Goal: Information Seeking & Learning: Learn about a topic

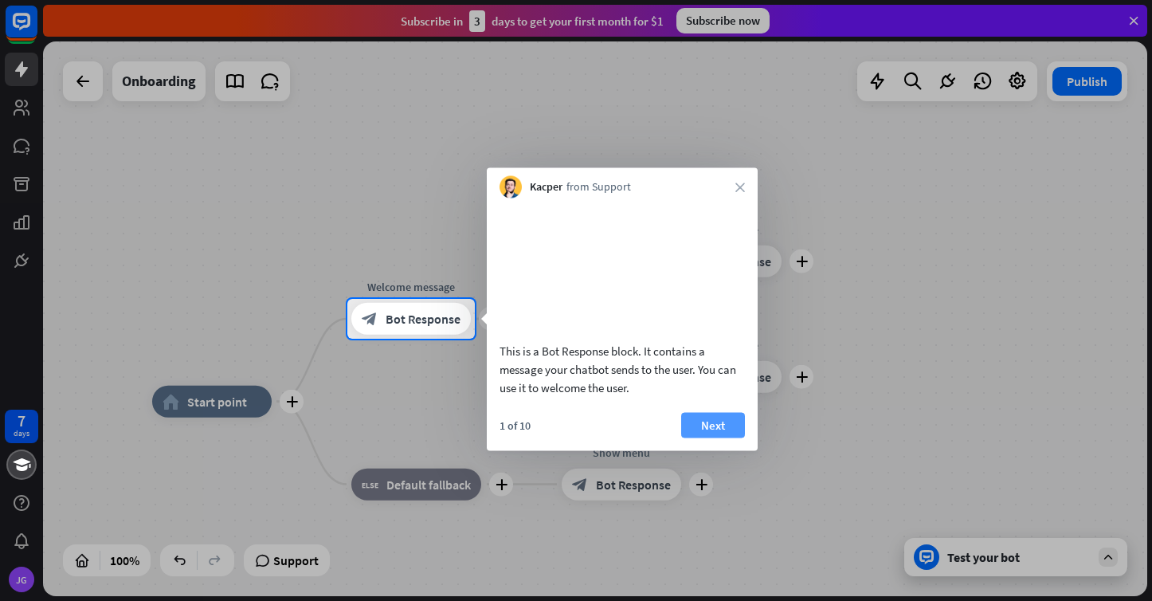
click at [723, 437] on button "Next" at bounding box center [713, 424] width 64 height 25
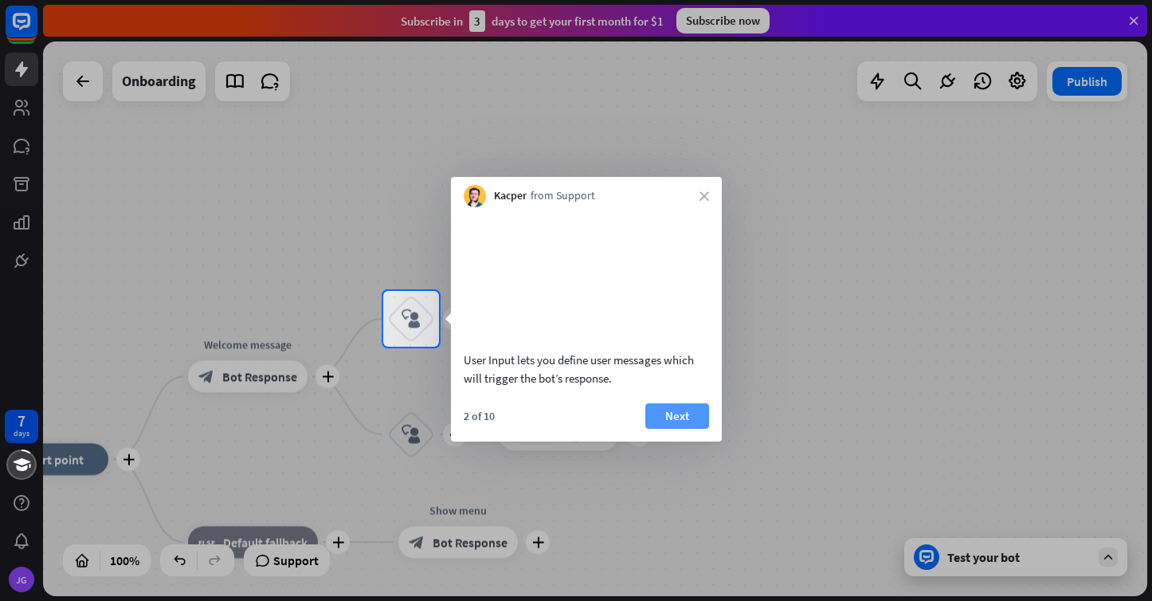
click at [688, 429] on button "Next" at bounding box center [677, 415] width 64 height 25
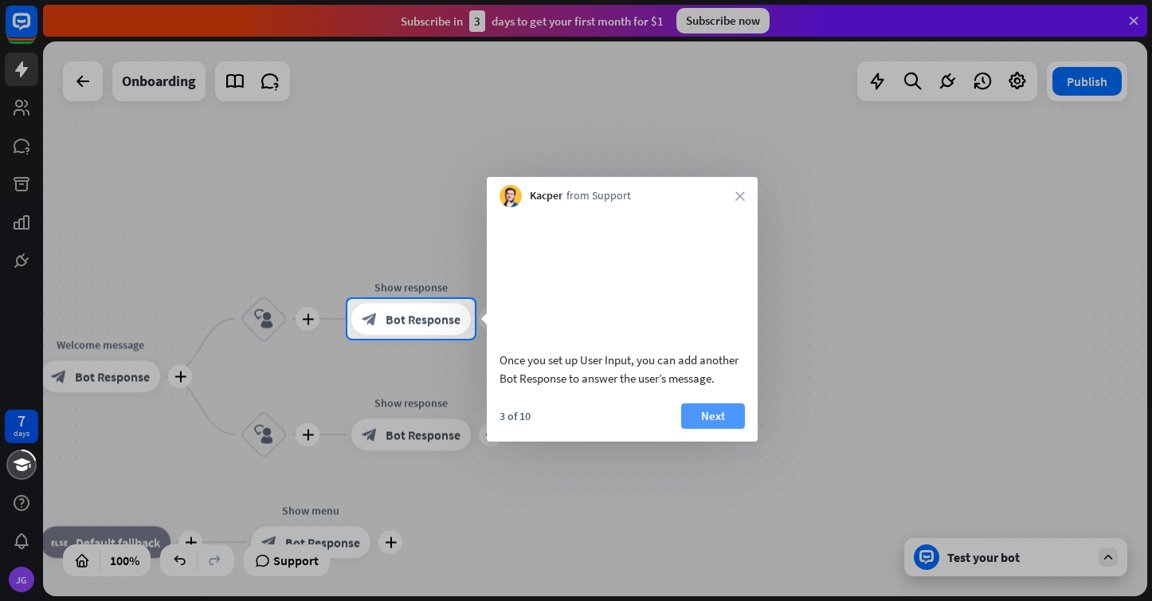
click at [717, 429] on button "Next" at bounding box center [713, 415] width 64 height 25
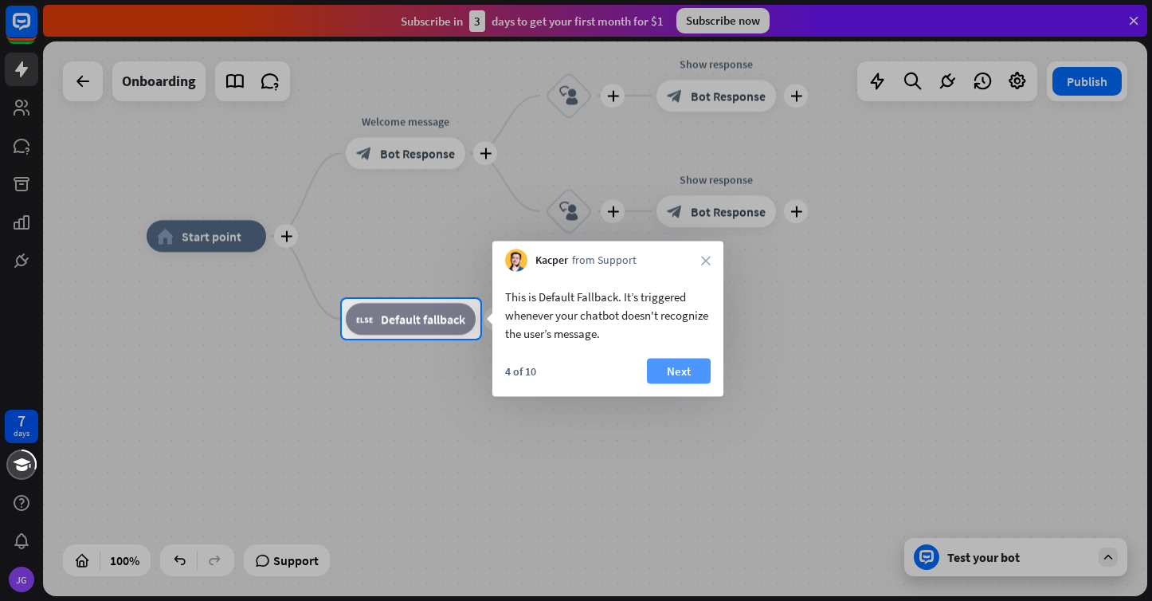
click at [692, 362] on button "Next" at bounding box center [679, 371] width 64 height 25
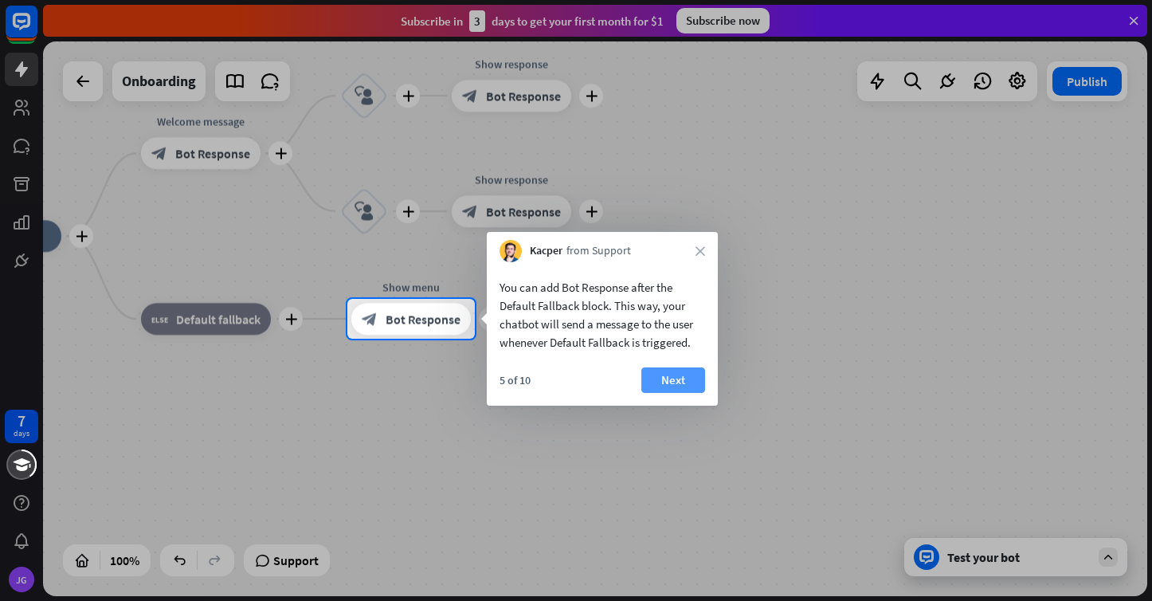
click at [671, 382] on button "Next" at bounding box center [673, 379] width 64 height 25
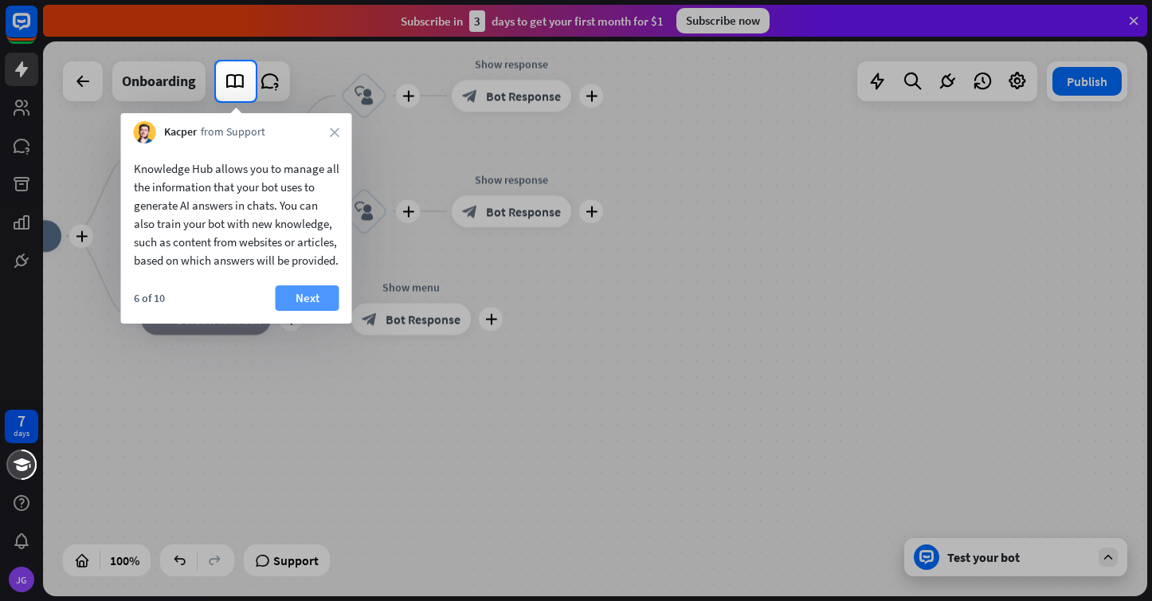
click at [290, 311] on button "Next" at bounding box center [308, 297] width 64 height 25
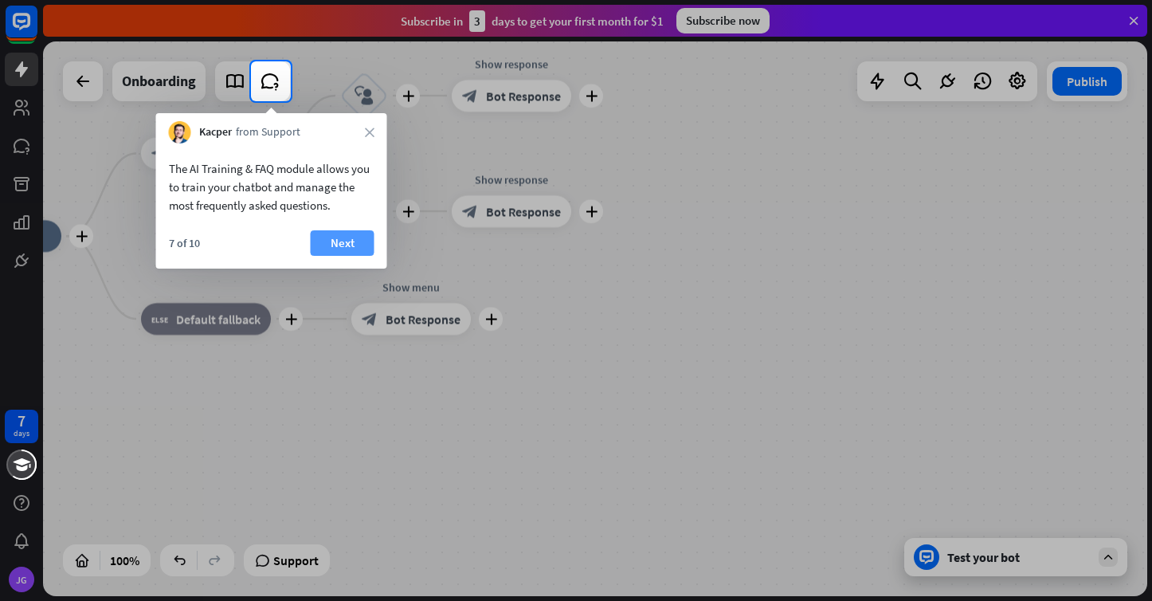
click at [354, 240] on button "Next" at bounding box center [343, 242] width 64 height 25
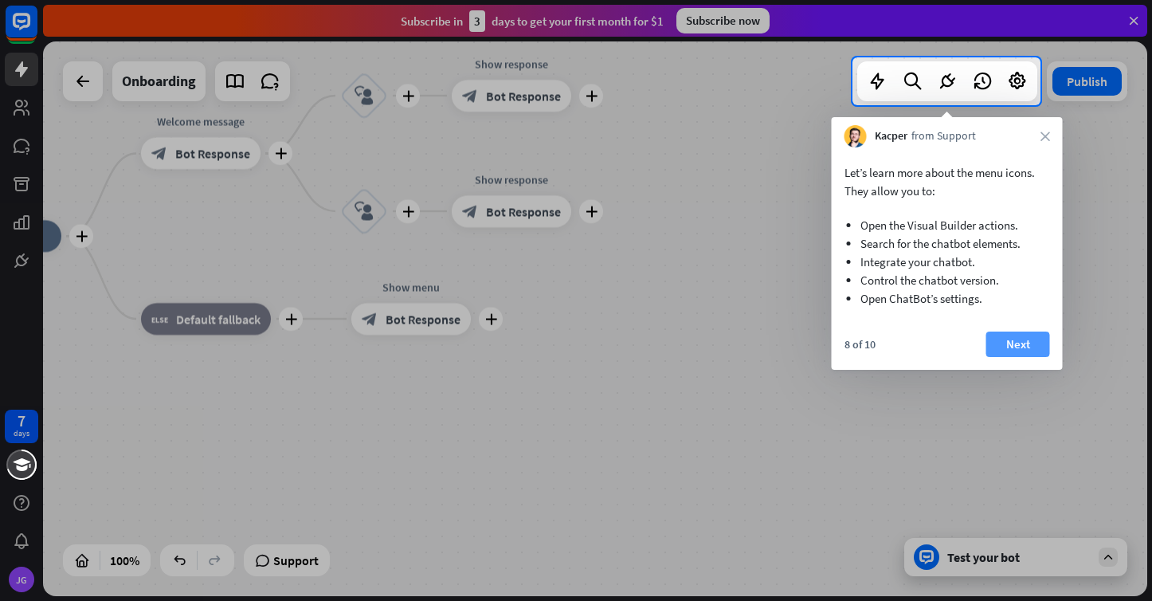
click at [1023, 339] on button "Next" at bounding box center [1018, 343] width 64 height 25
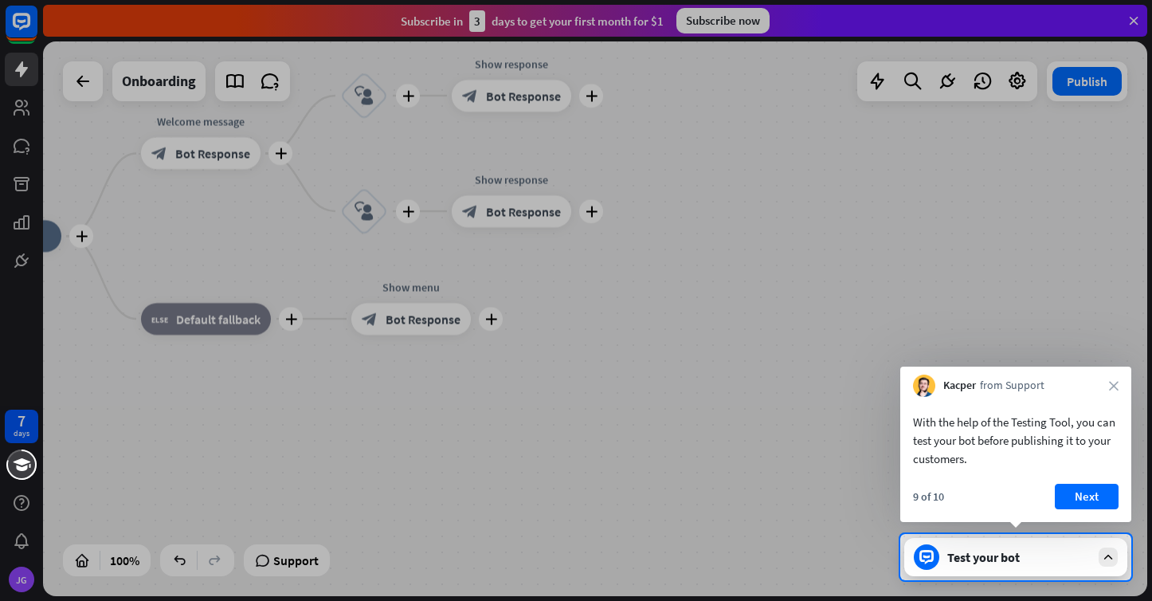
click at [987, 552] on div "Test your bot" at bounding box center [1018, 557] width 143 height 16
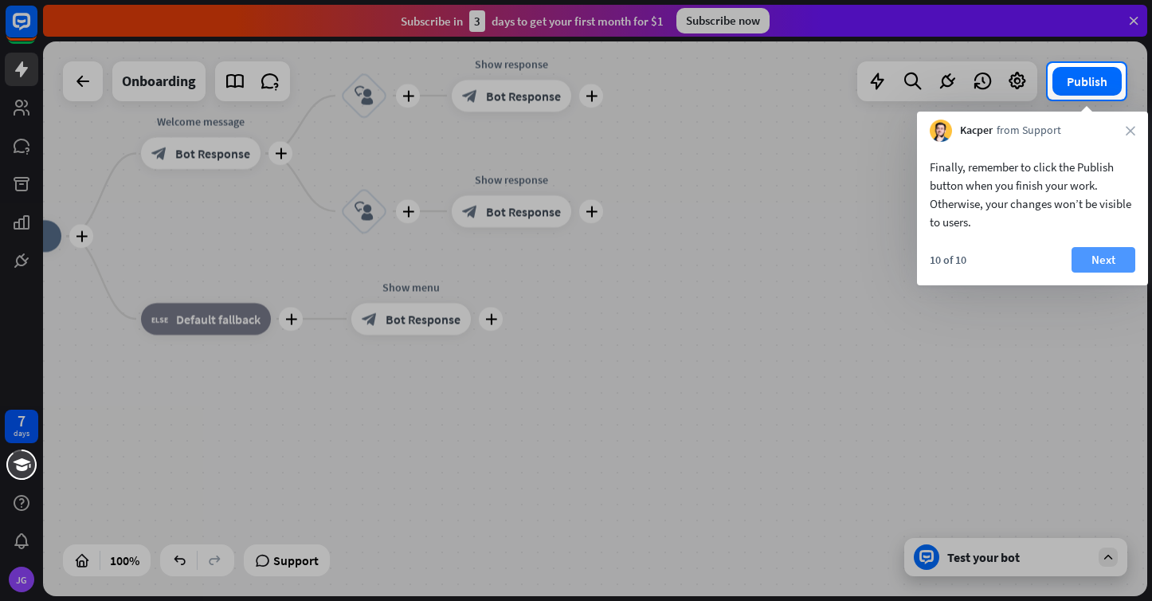
click at [1103, 255] on button "Next" at bounding box center [1104, 259] width 64 height 25
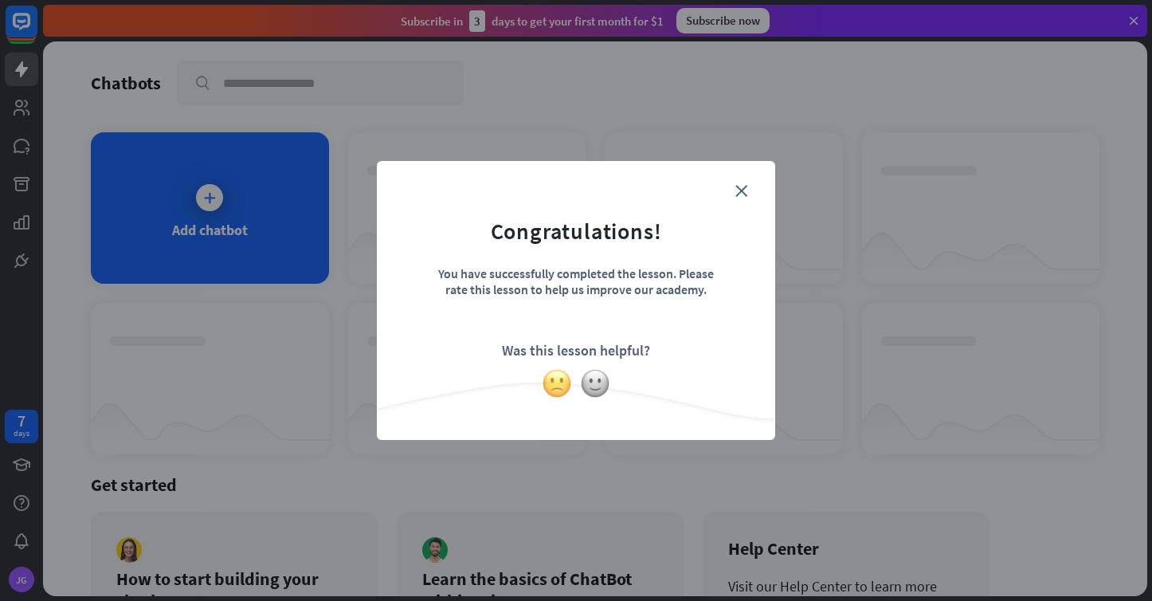
click at [553, 379] on img at bounding box center [557, 383] width 30 height 30
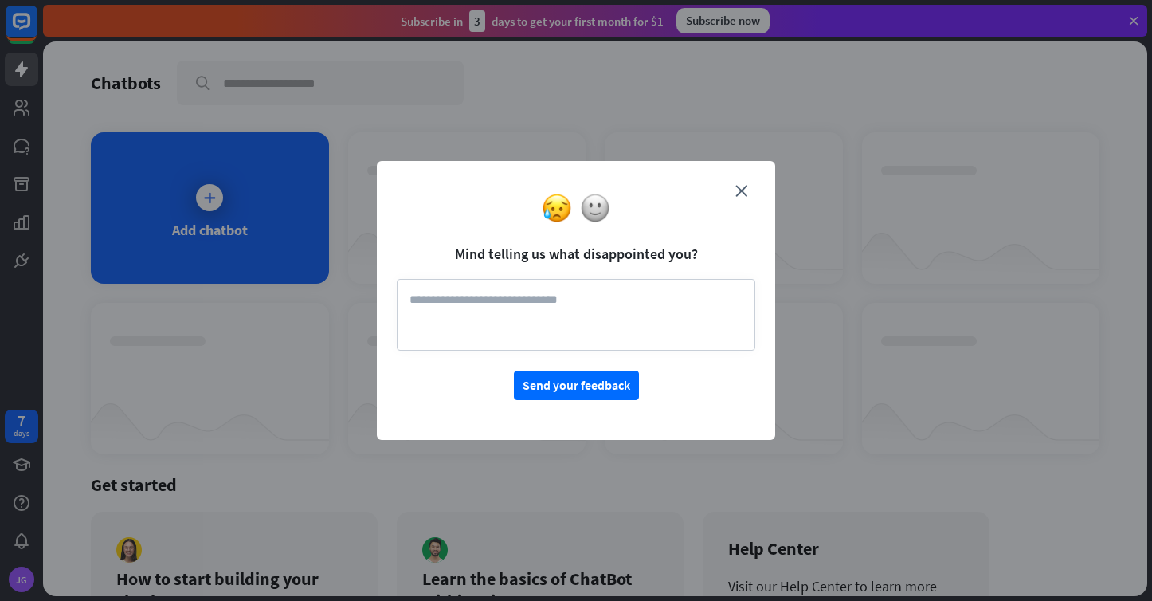
click at [655, 295] on textarea at bounding box center [576, 315] width 359 height 72
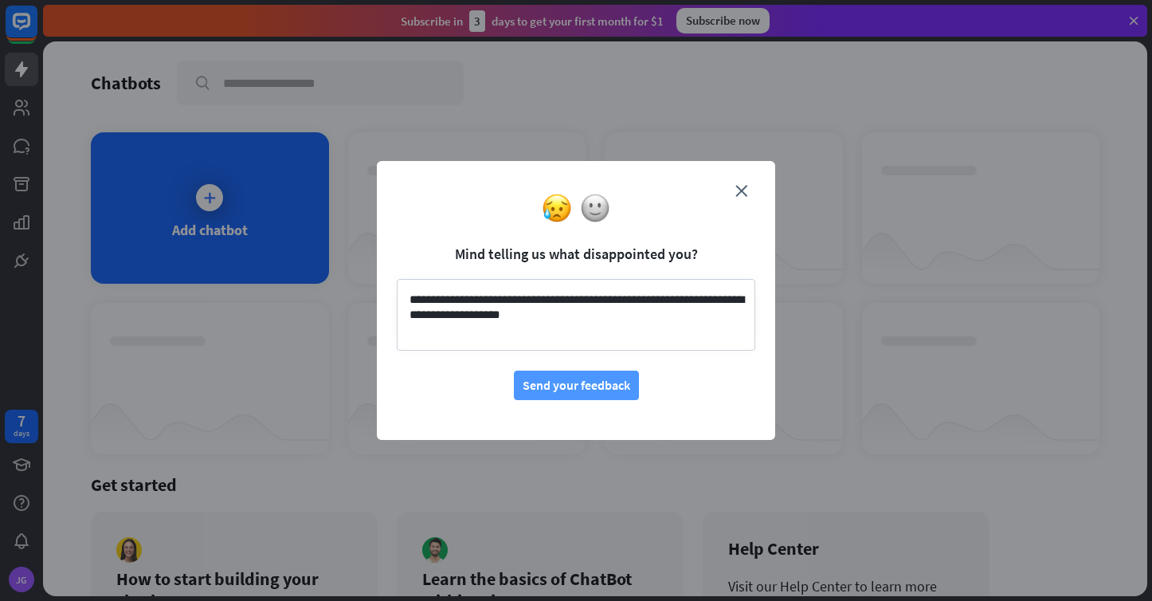
type textarea "**********"
click at [611, 391] on button "Send your feedback" at bounding box center [576, 384] width 125 height 29
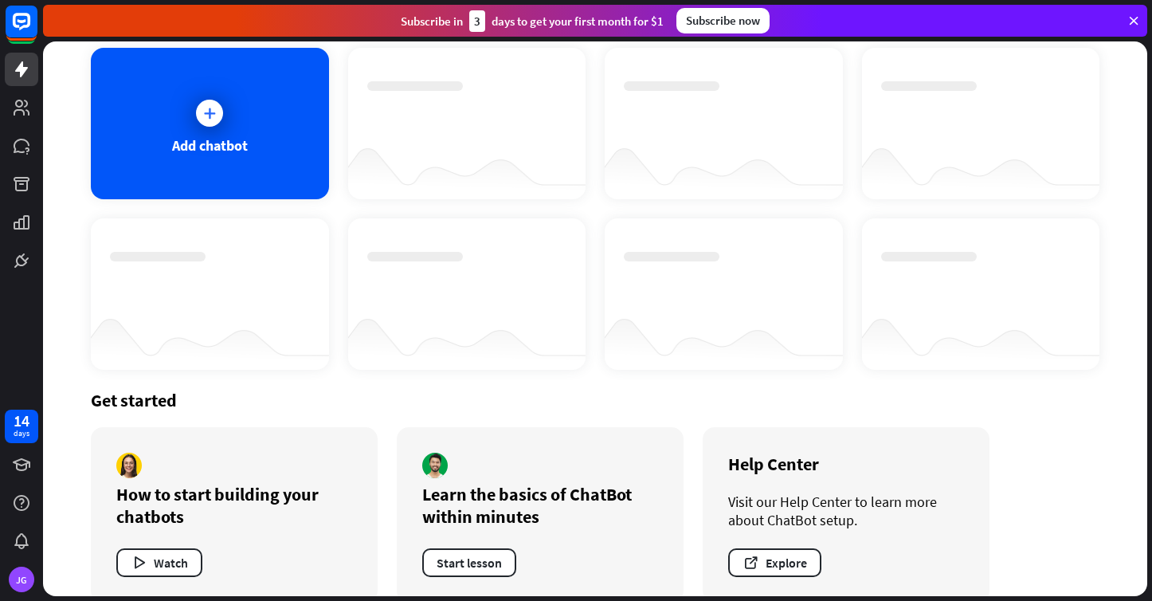
scroll to position [110, 0]
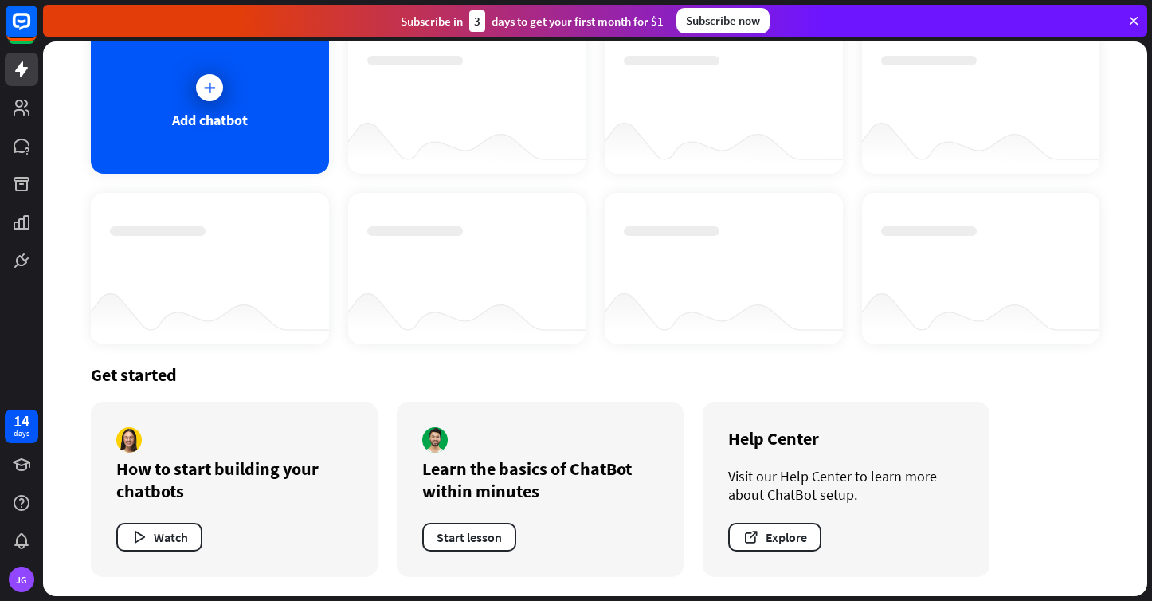
click at [611, 391] on div "Get started How to start building your chatbots Watch Learn the basics of ChatB…" at bounding box center [595, 470] width 1009 height 252
